Goal: Transaction & Acquisition: Subscribe to service/newsletter

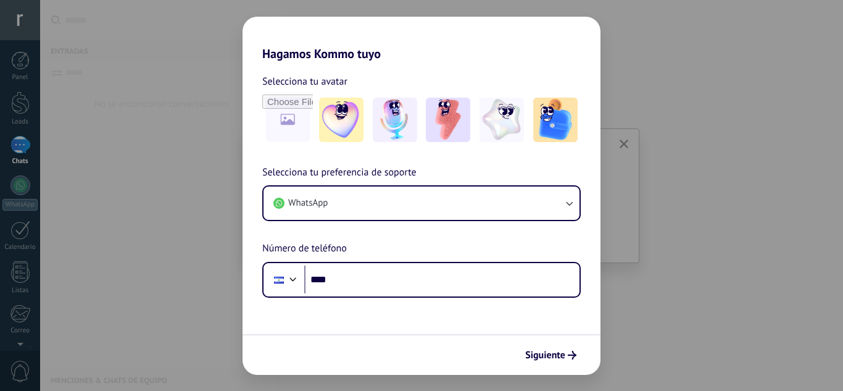
click at [553, 300] on form "Selecciona tu avatar Selecciona tu preferencia de soporte WhatsApp Número de te…" at bounding box center [422, 218] width 358 height 314
click at [579, 354] on button "Siguiente" at bounding box center [551, 355] width 62 height 21
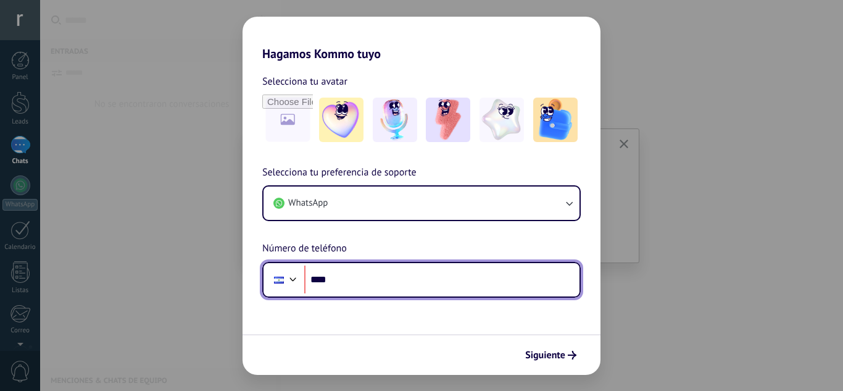
click at [454, 288] on input "****" at bounding box center [441, 280] width 275 height 28
type input "**********"
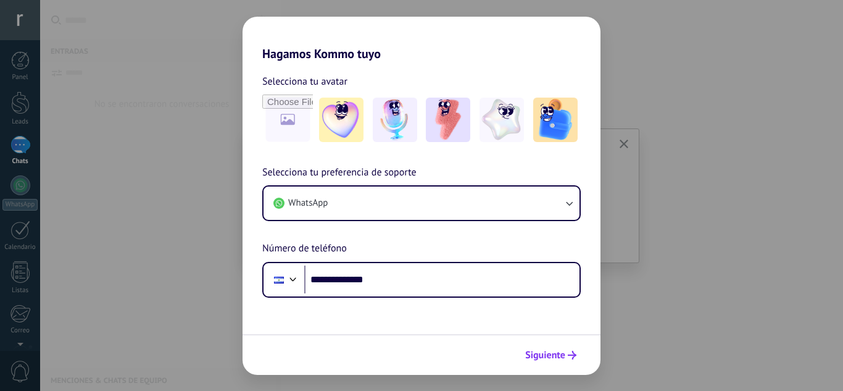
click at [538, 351] on span "Siguiente" at bounding box center [545, 355] width 40 height 9
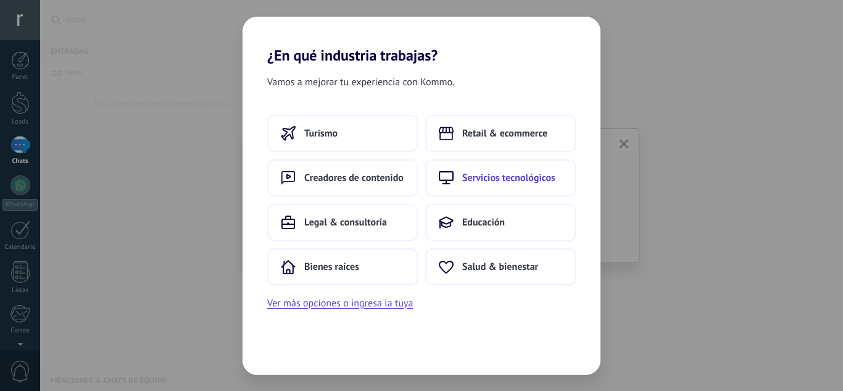
click at [500, 180] on span "Servicios tecnológicos" at bounding box center [508, 178] width 93 height 12
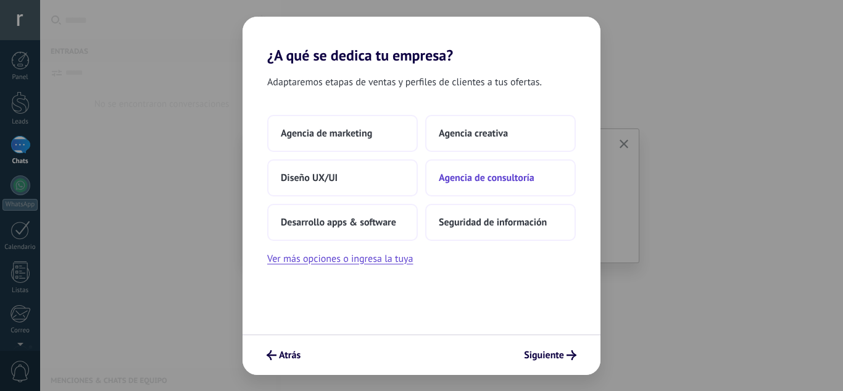
click at [479, 182] on span "Agencia de consultoría" at bounding box center [487, 178] width 96 height 12
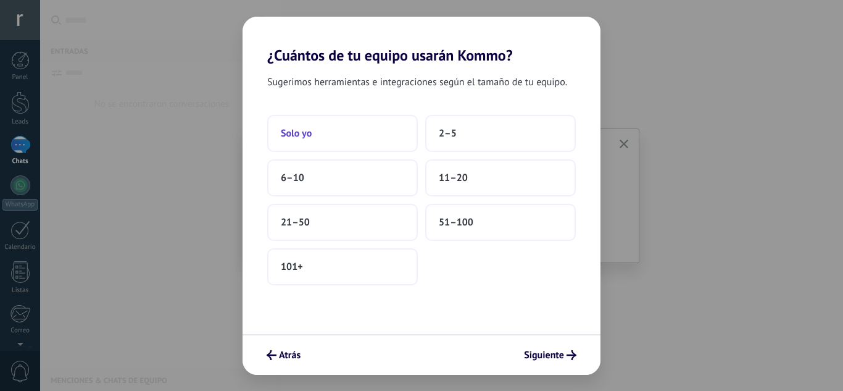
click at [366, 132] on button "Solo yo" at bounding box center [342, 133] width 151 height 37
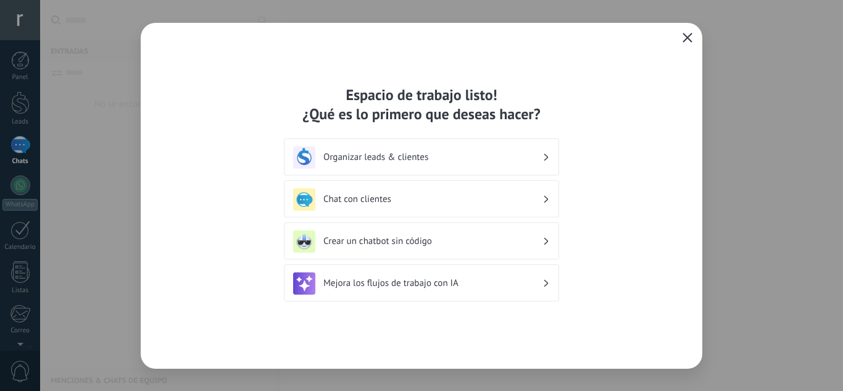
click at [685, 35] on icon "button" at bounding box center [688, 38] width 10 height 10
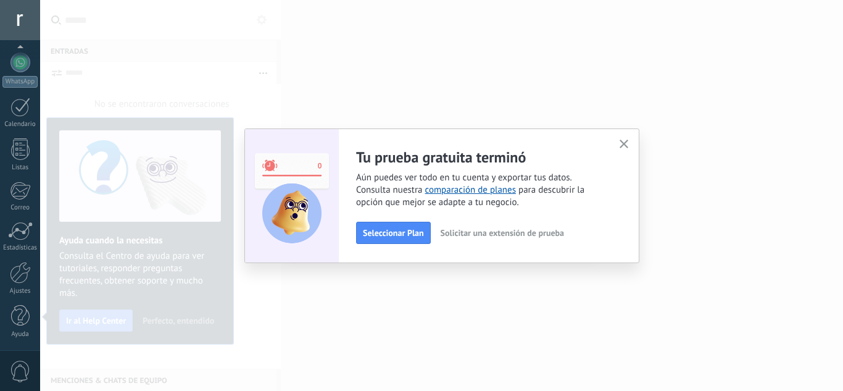
click at [408, 230] on span "Seleccionar Plan" at bounding box center [393, 232] width 61 height 9
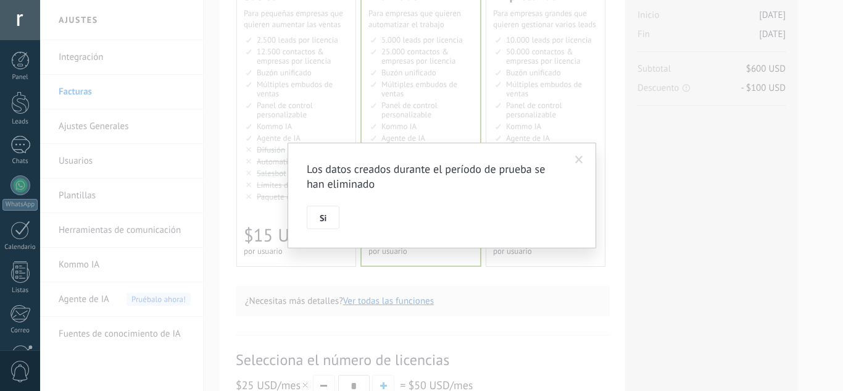
click at [321, 217] on span "Si" at bounding box center [323, 218] width 7 height 9
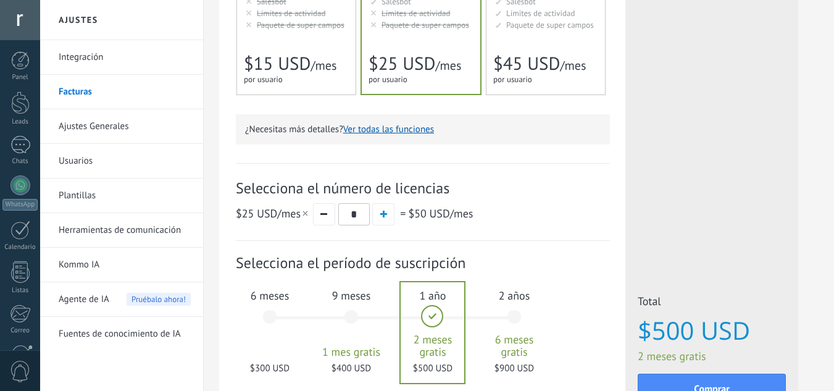
scroll to position [309, 0]
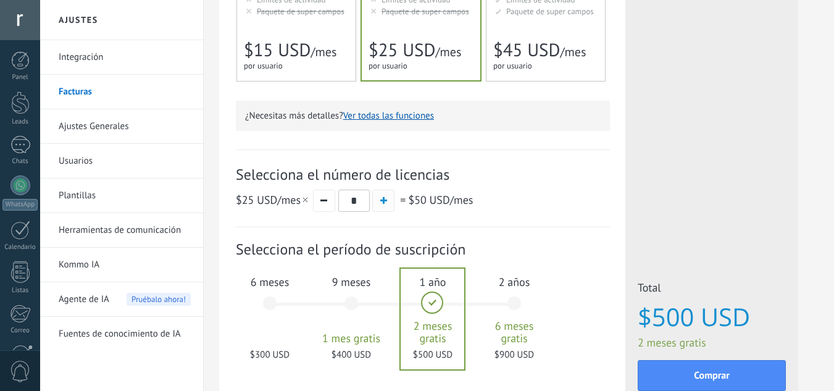
click at [385, 204] on span "button" at bounding box center [383, 200] width 7 height 7
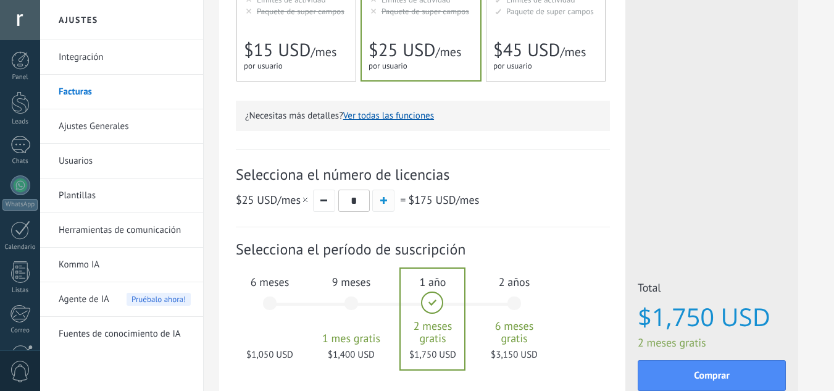
click at [385, 204] on span "button" at bounding box center [383, 200] width 7 height 7
click at [322, 200] on button "button" at bounding box center [324, 201] width 22 height 22
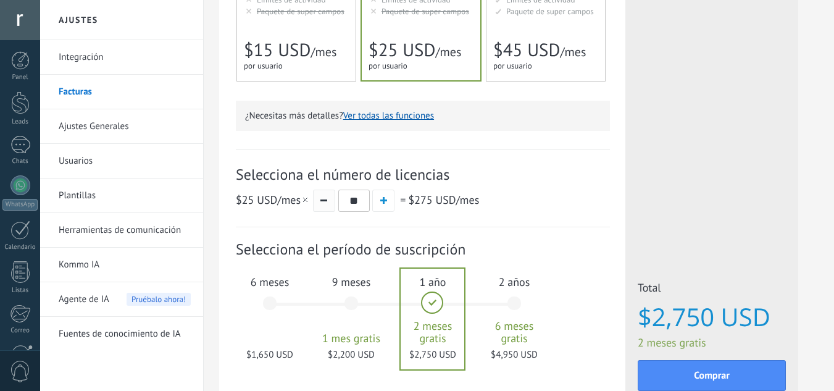
type input "**"
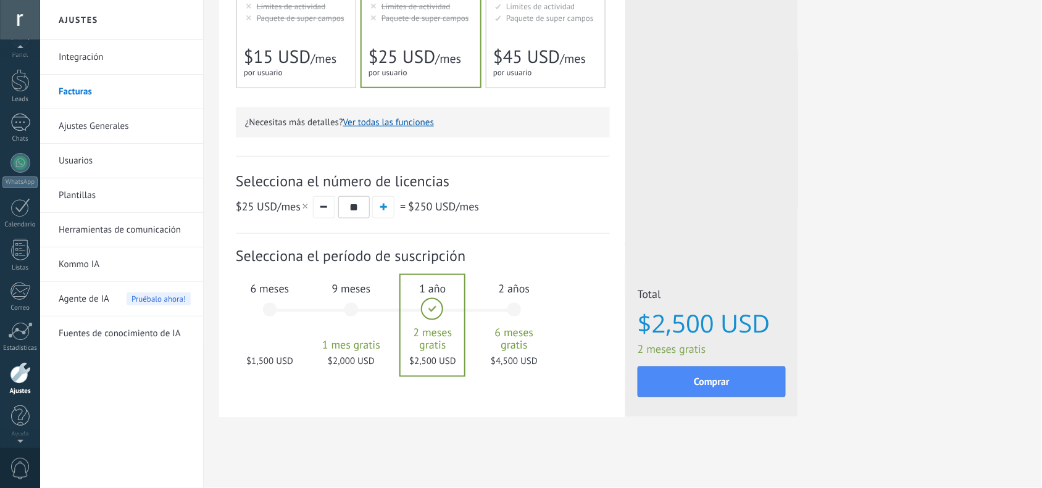
scroll to position [25, 0]
